Goal: Information Seeking & Learning: Check status

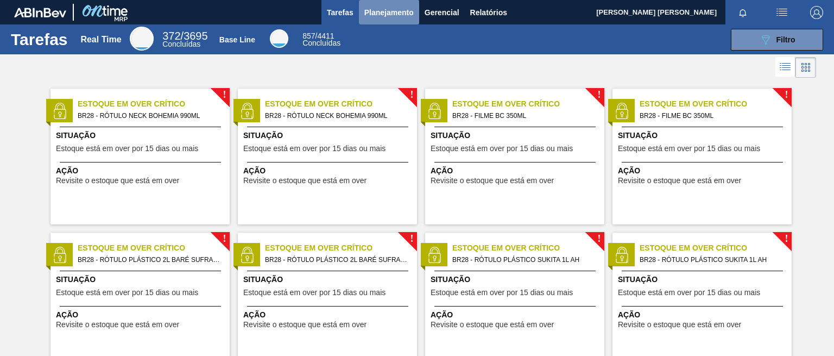
click at [378, 19] on button "Planejamento" at bounding box center [389, 12] width 60 height 24
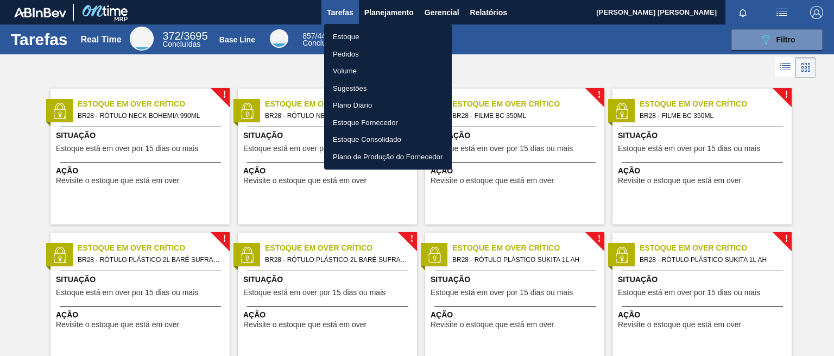
click at [371, 39] on li "Estoque" at bounding box center [388, 36] width 128 height 17
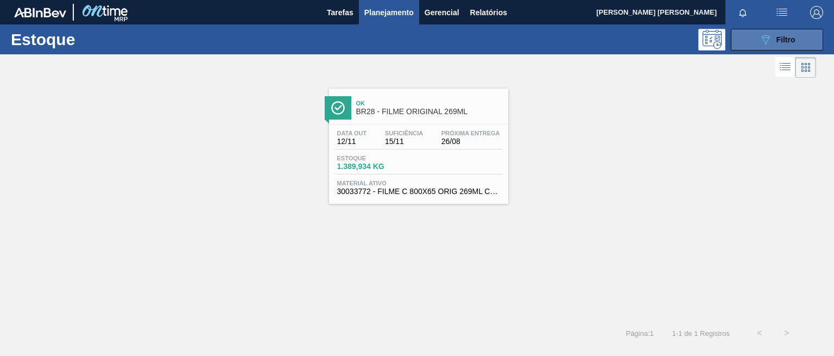
click at [781, 43] on span "Filtro" at bounding box center [785, 39] width 19 height 9
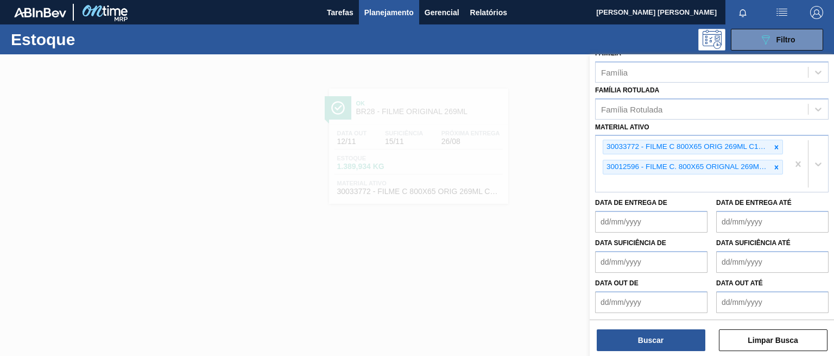
scroll to position [199, 0]
click at [777, 147] on icon at bounding box center [776, 146] width 8 height 8
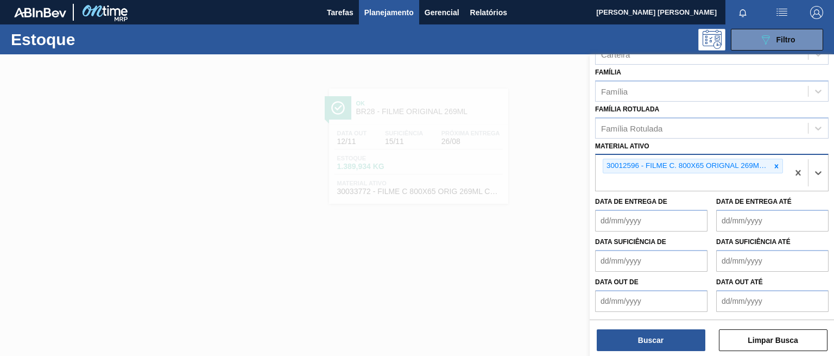
scroll to position [179, 0]
click at [776, 160] on div at bounding box center [776, 166] width 12 height 14
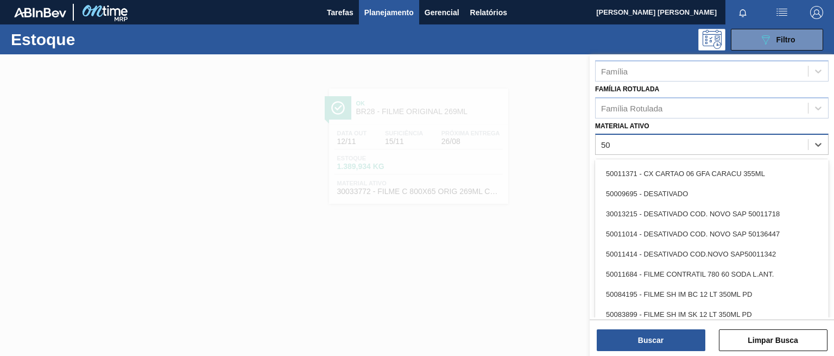
scroll to position [645, 0]
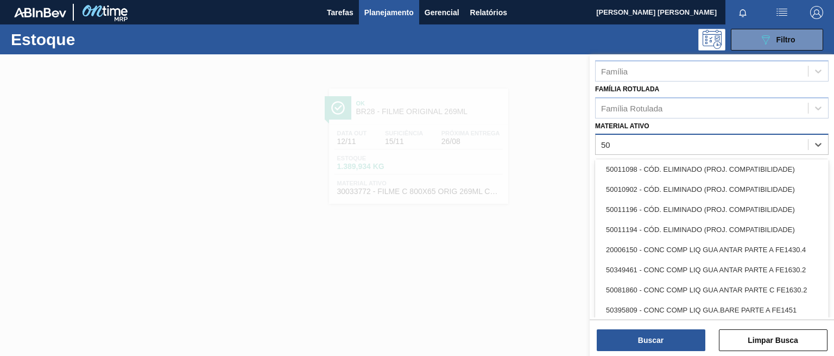
type ativo "5"
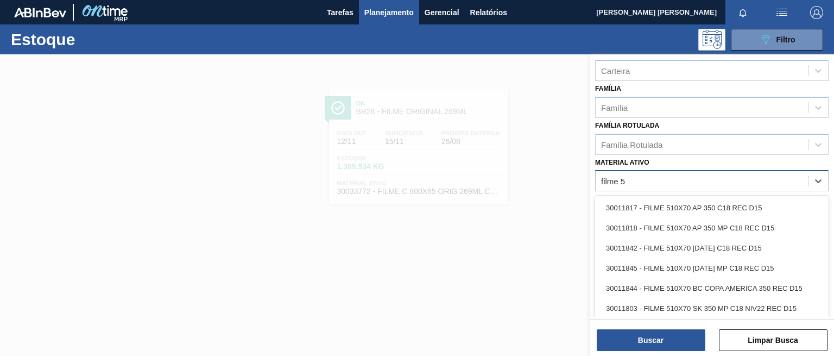
scroll to position [199, 0]
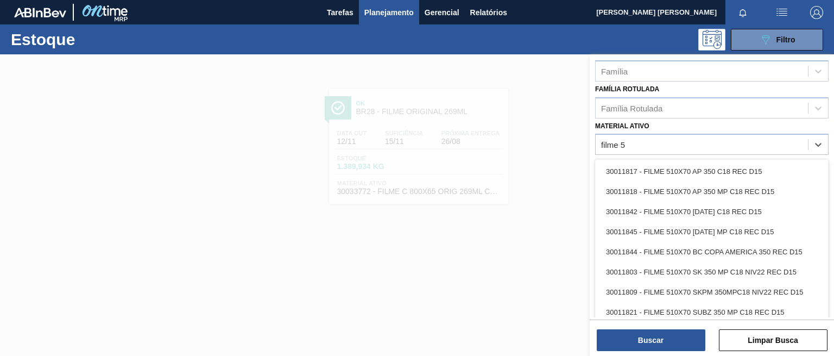
type ativo "filme 5"
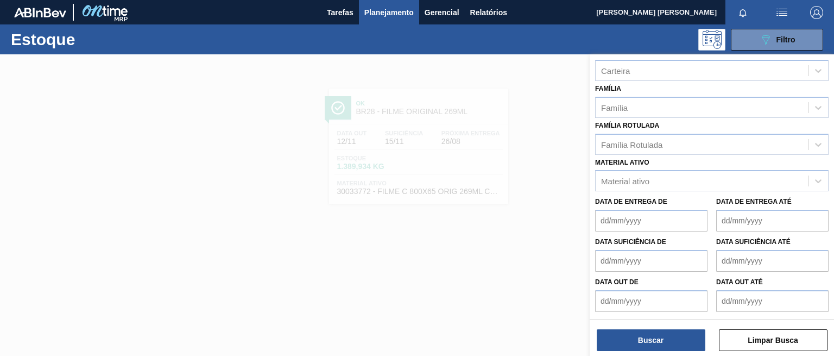
scroll to position [163, 0]
click at [448, 238] on div at bounding box center [417, 232] width 834 height 356
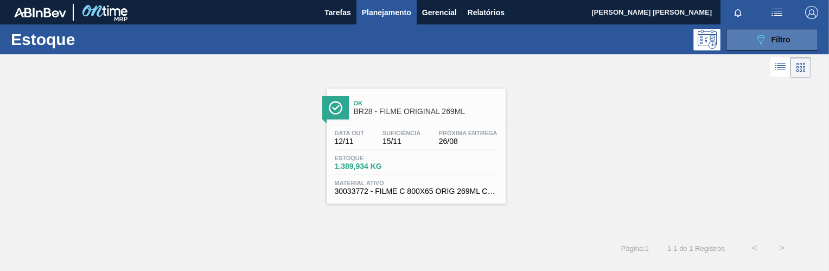
click at [745, 39] on button "089F7B8B-B2A5-4AFE-B5C0-19BA573D28AC Filtro" at bounding box center [772, 40] width 92 height 22
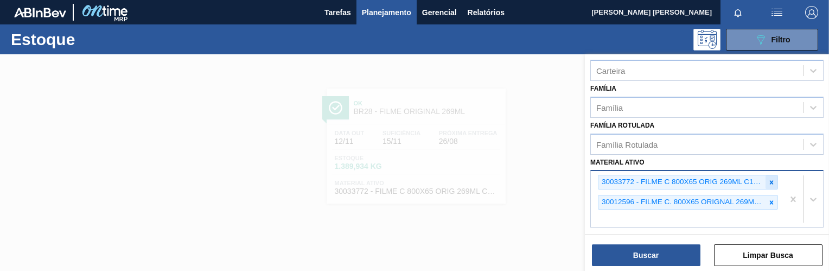
click at [770, 186] on icon at bounding box center [772, 183] width 8 height 8
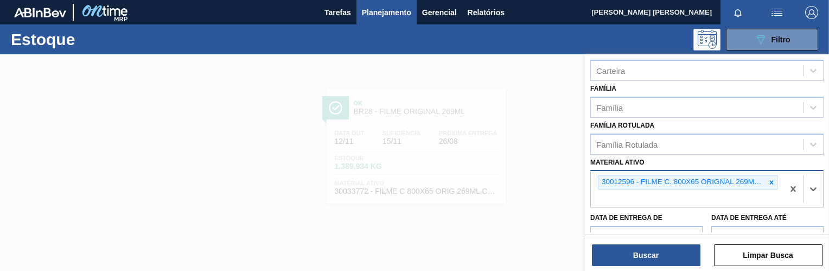
click at [770, 186] on icon at bounding box center [772, 183] width 8 height 8
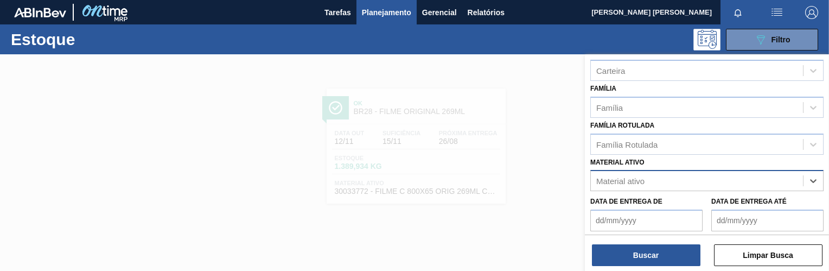
paste ativo "30003623"
type ativo "30003623"
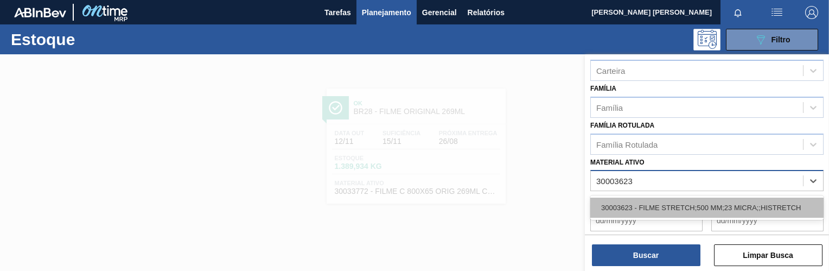
click at [698, 204] on div "30003623 - FILME STRETCH;500 MM;23 MICRA;;HISTRETCH" at bounding box center [707, 208] width 233 height 20
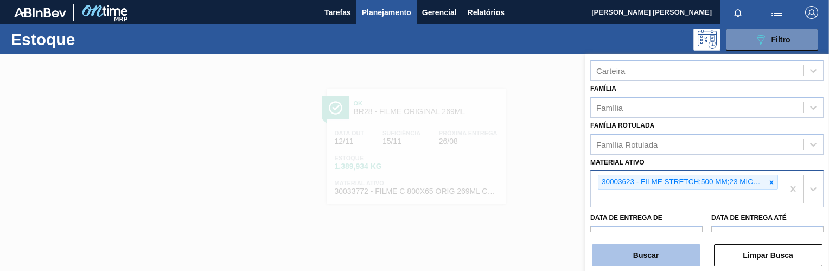
click at [648, 250] on button "Buscar" at bounding box center [646, 255] width 109 height 22
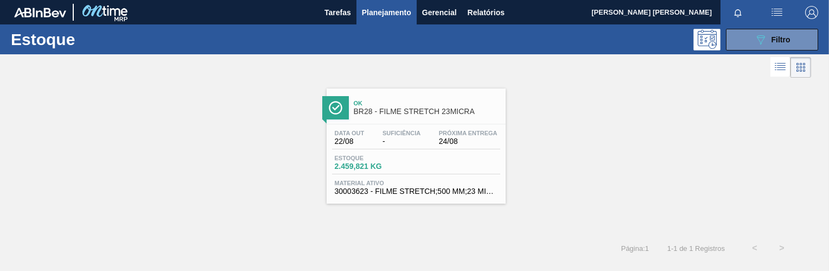
click at [415, 153] on div "Data out 22/08 Suficiência - Próxima Entrega 24/08 Estoque 2.459,821 KG Materia…" at bounding box center [416, 161] width 179 height 74
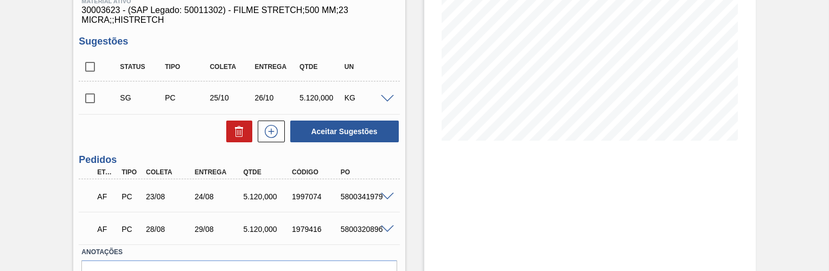
scroll to position [142, 0]
